Goal: Task Accomplishment & Management: Manage account settings

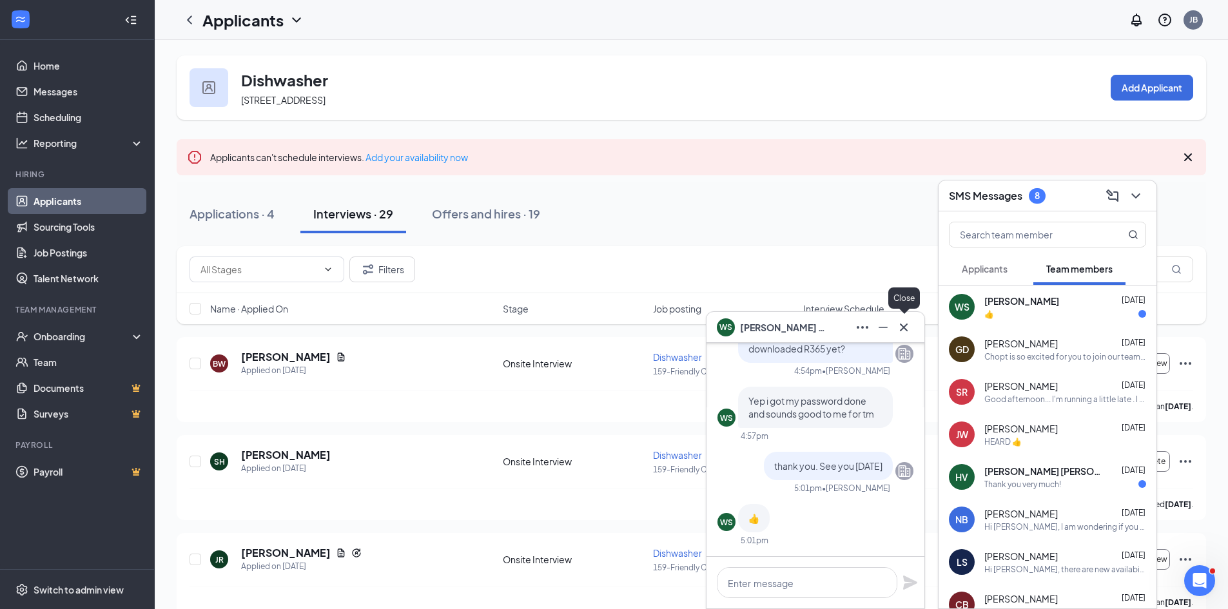
click at [910, 329] on icon "Cross" at bounding box center [903, 327] width 15 height 15
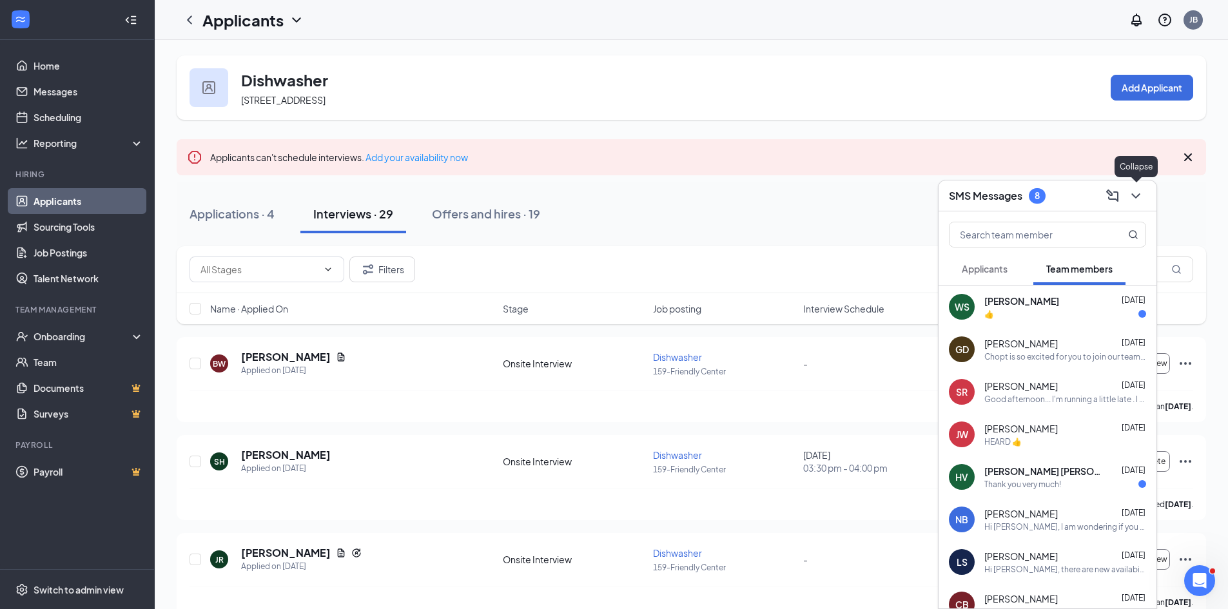
click at [1136, 195] on icon "ChevronDown" at bounding box center [1135, 195] width 15 height 15
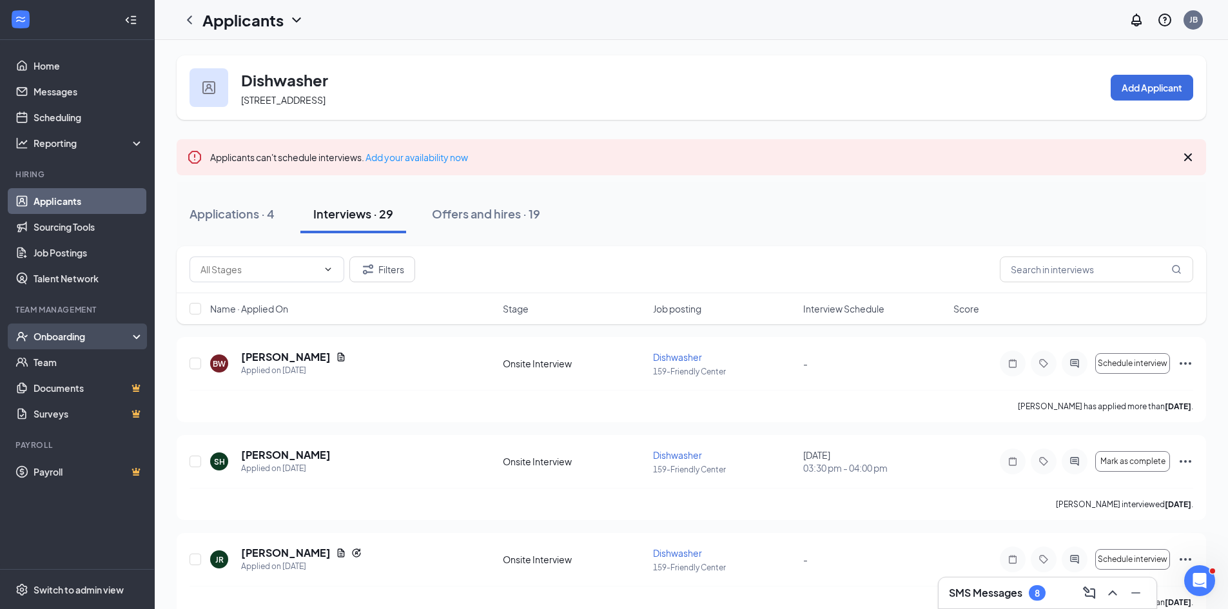
click at [54, 340] on div "Onboarding" at bounding box center [83, 336] width 99 height 13
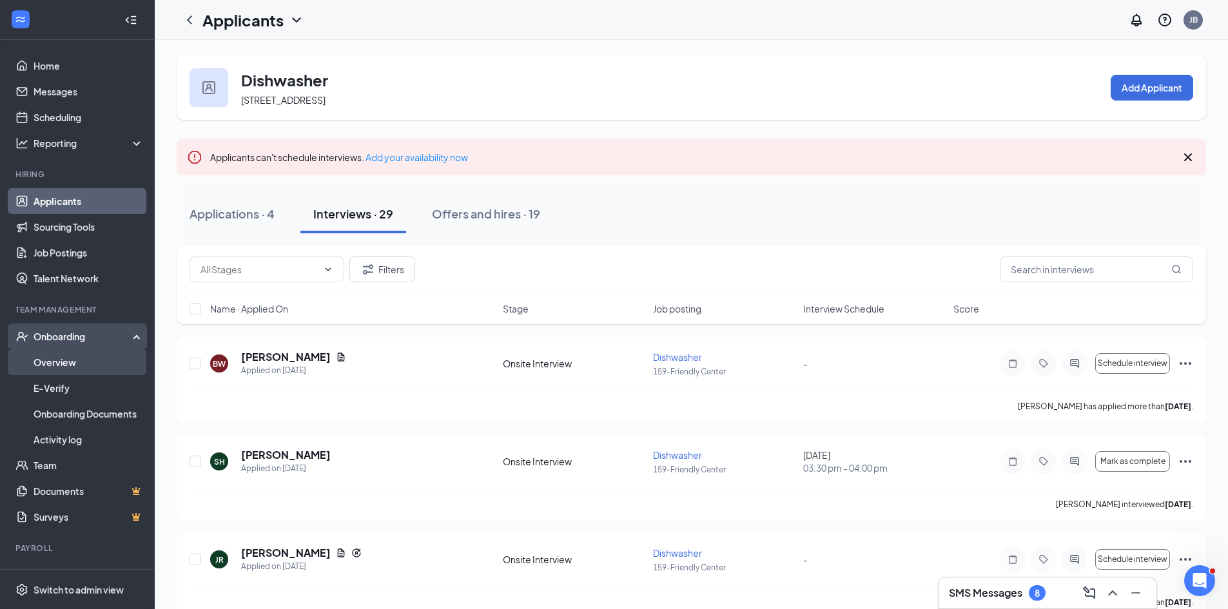
click at [55, 370] on link "Overview" at bounding box center [89, 362] width 110 height 26
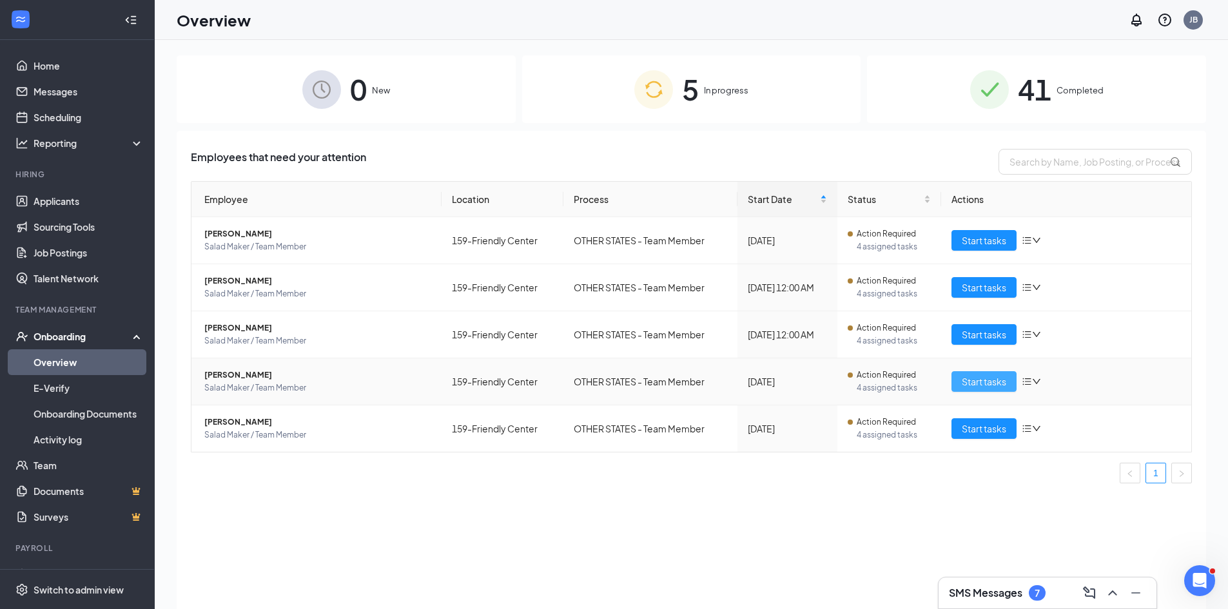
click at [977, 388] on span "Start tasks" at bounding box center [984, 382] width 44 height 14
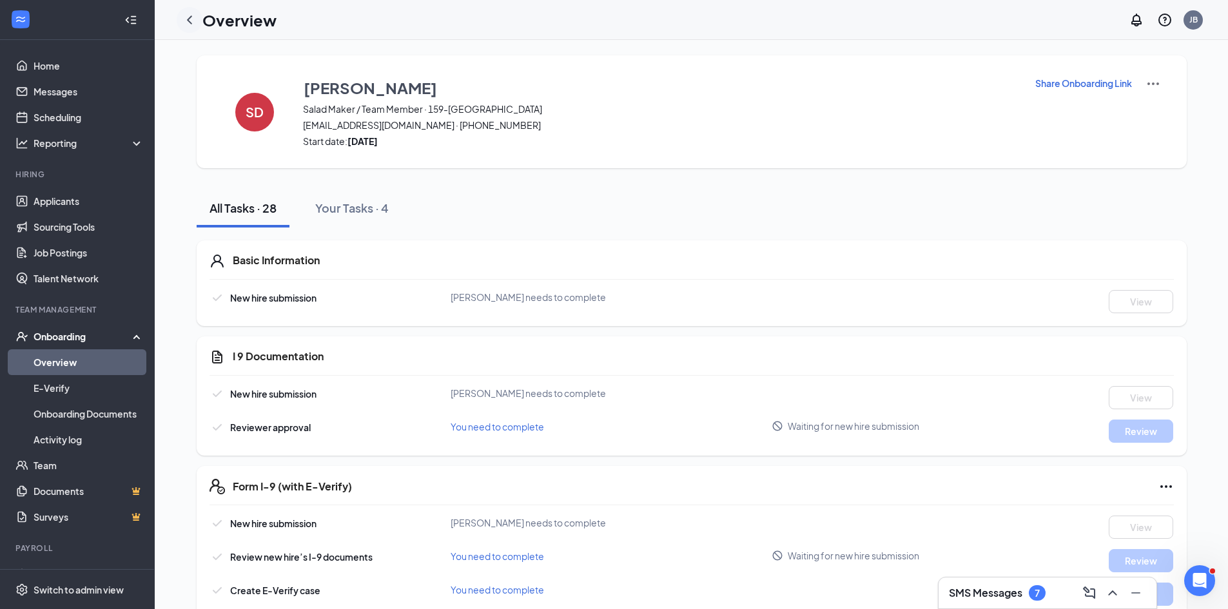
click at [190, 22] on icon "ChevronLeft" at bounding box center [189, 19] width 5 height 8
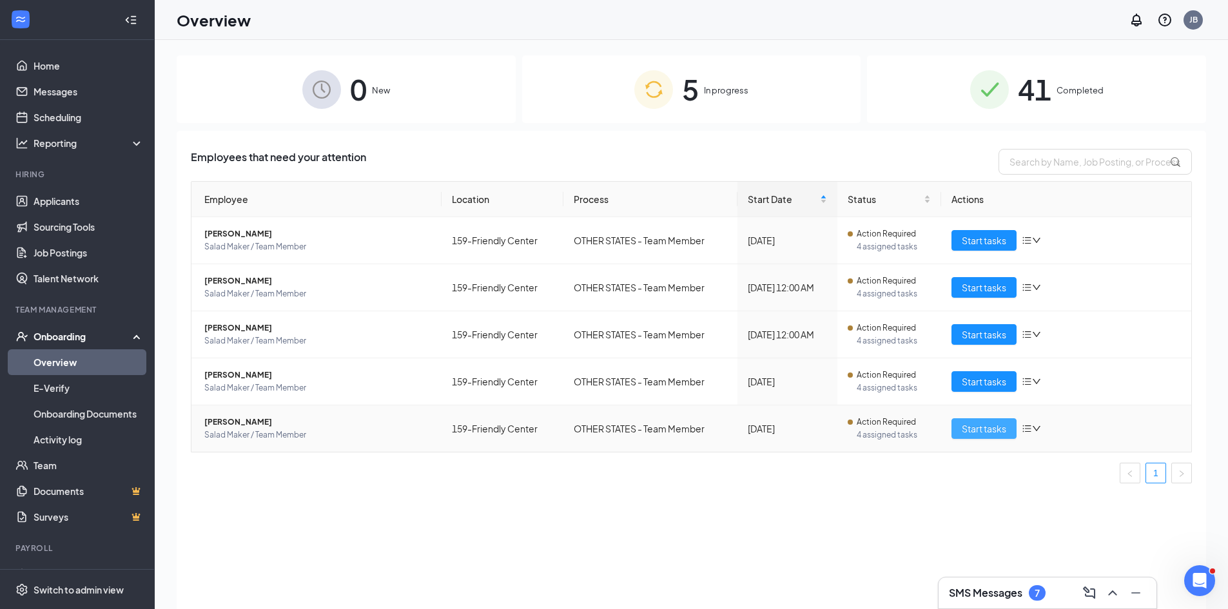
click at [986, 430] on span "Start tasks" at bounding box center [984, 429] width 44 height 14
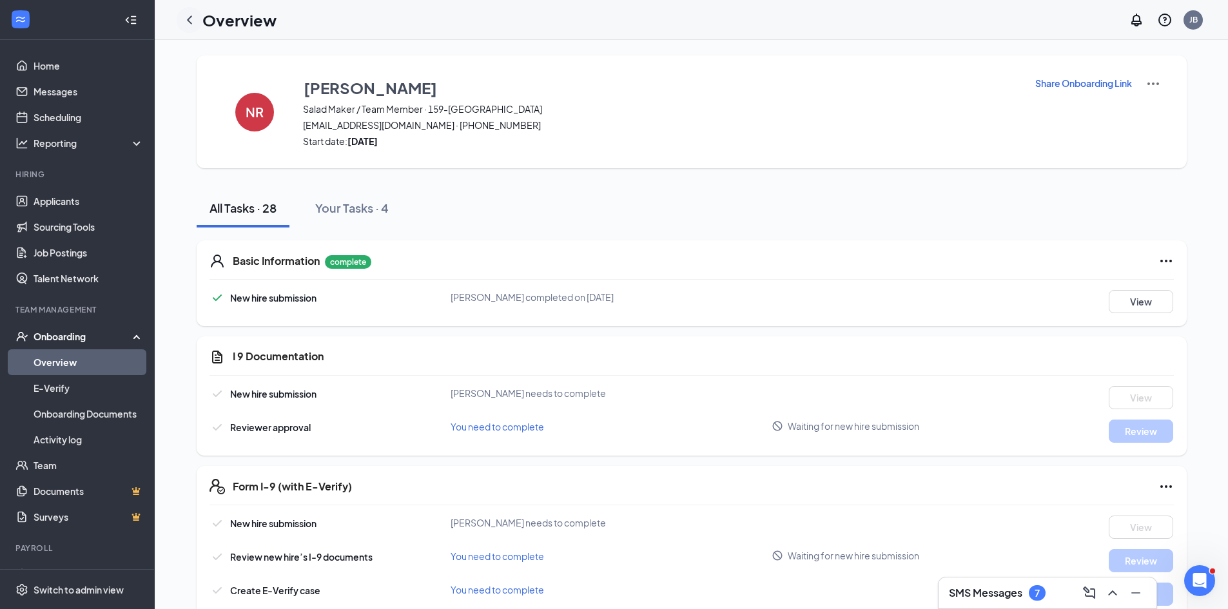
click at [194, 12] on icon "ChevronLeft" at bounding box center [189, 19] width 15 height 15
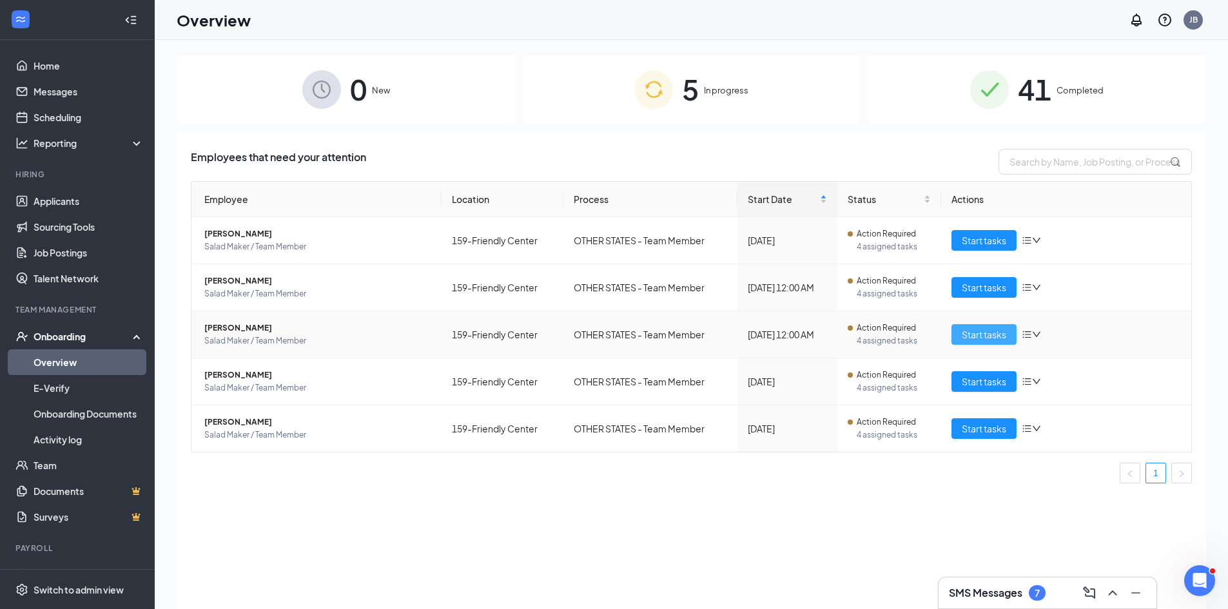
click at [984, 343] on button "Start tasks" at bounding box center [983, 334] width 65 height 21
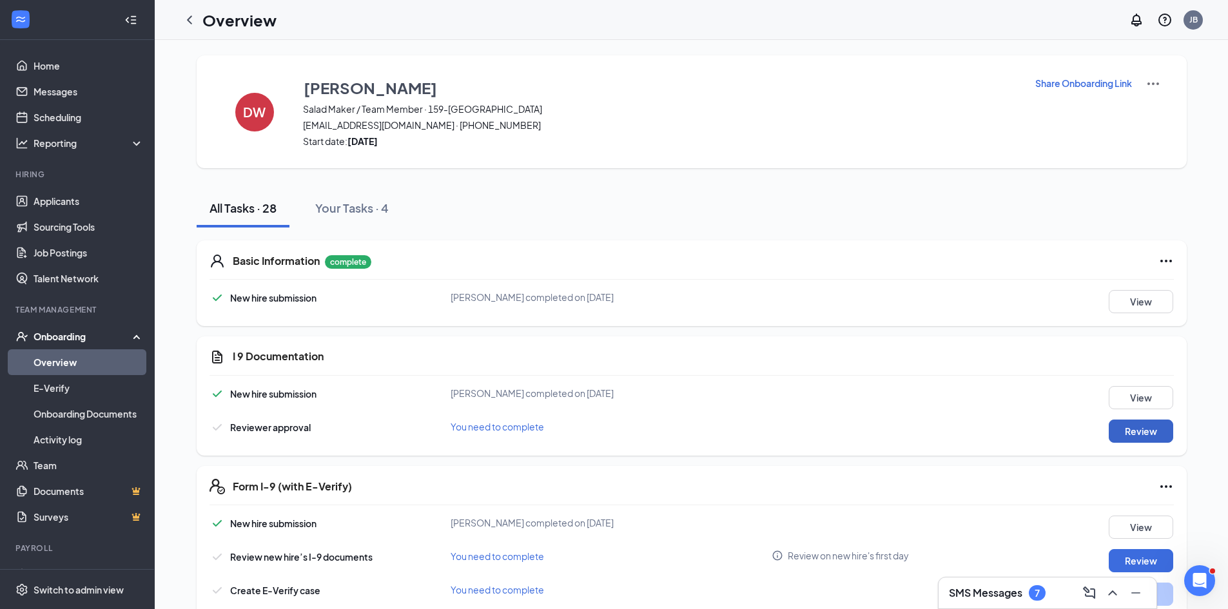
click at [1146, 436] on button "Review" at bounding box center [1141, 431] width 64 height 23
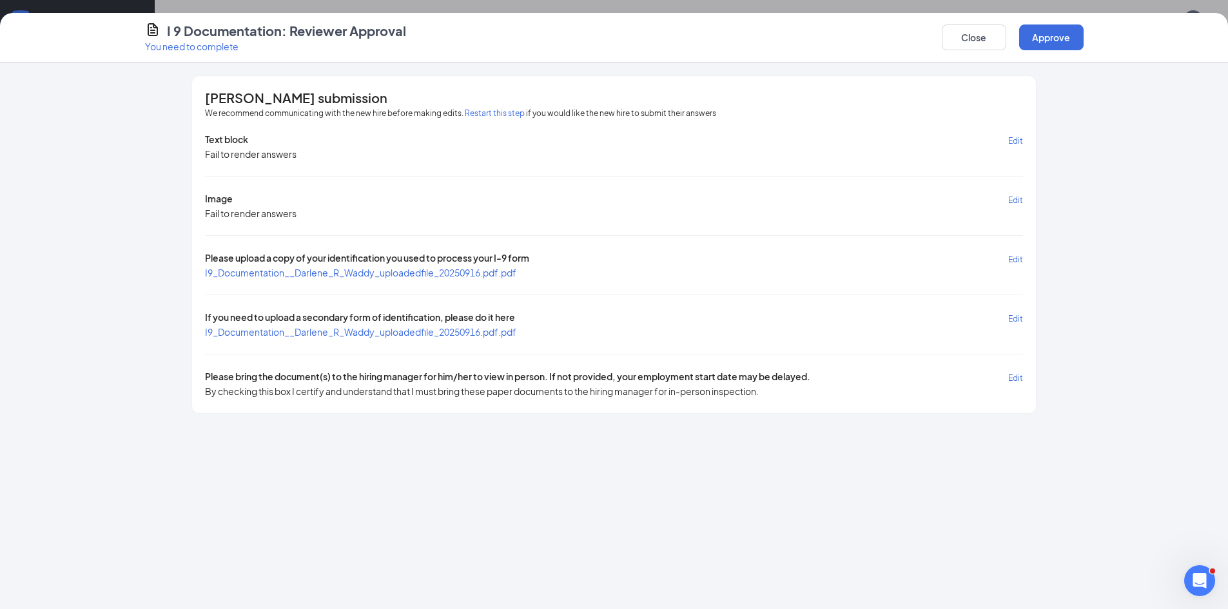
click at [351, 272] on span "I9_Documentation__Darlene_R_Waddy_uploadedfile_20250916.pdf.pdf" at bounding box center [360, 273] width 311 height 12
click at [362, 327] on span "I9_Documentation__Darlene_R_Waddy_uploadedfile_20250916.pdf.pdf" at bounding box center [360, 332] width 311 height 12
click at [1047, 40] on button "Approve" at bounding box center [1051, 37] width 64 height 26
click at [1046, 42] on button "button" at bounding box center [1051, 37] width 64 height 26
